Goal: Information Seeking & Learning: Learn about a topic

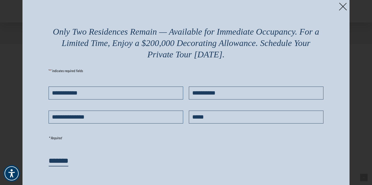
scroll to position [711, 0]
click at [346, 6] on img at bounding box center [343, 7] width 8 height 8
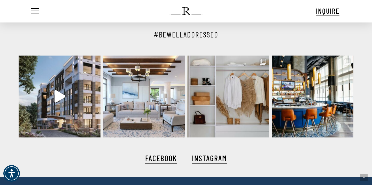
scroll to position [930, 0]
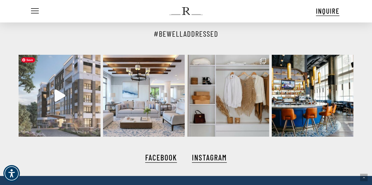
click at [59, 94] on icon "Play" at bounding box center [60, 95] width 11 height 12
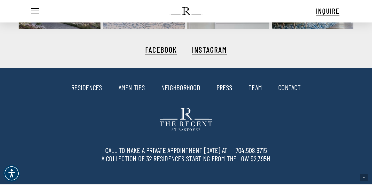
scroll to position [1039, 0]
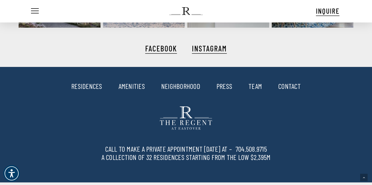
click at [96, 87] on link "RESIDENCES" at bounding box center [86, 86] width 31 height 9
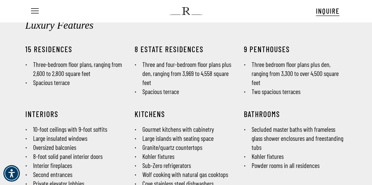
click at [273, 51] on h3 "9 PENTHOUSES" at bounding box center [295, 48] width 103 height 9
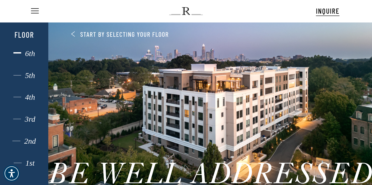
click at [32, 54] on div "6th" at bounding box center [24, 53] width 34 height 7
